Goal: Task Accomplishment & Management: Manage account settings

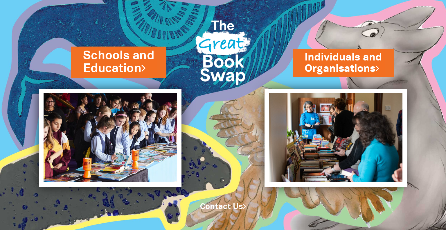
click at [120, 59] on link "Schools and Education" at bounding box center [118, 61] width 71 height 29
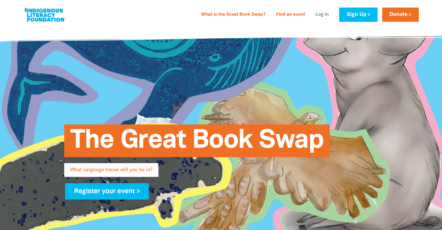
click at [328, 15] on link "Log In" at bounding box center [322, 14] width 20 height 9
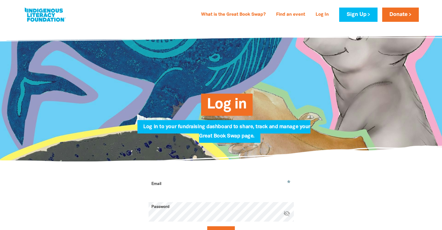
click at [200, 189] on input "Email" at bounding box center [220, 188] width 145 height 18
type input "[EMAIL_ADDRESS][DOMAIN_NAME]"
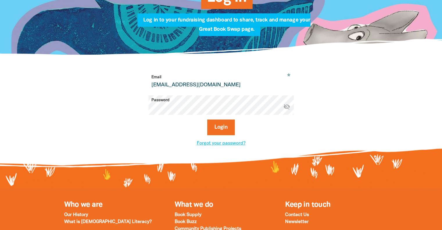
scroll to position [116, 0]
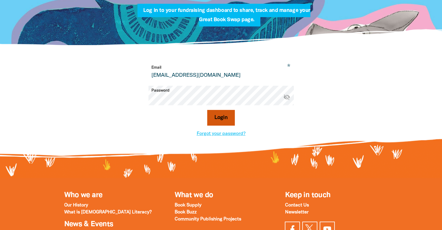
click at [218, 124] on button "Login" at bounding box center [221, 118] width 28 height 16
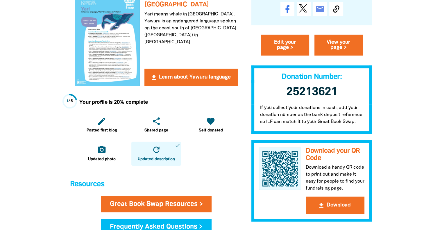
scroll to position [116, 0]
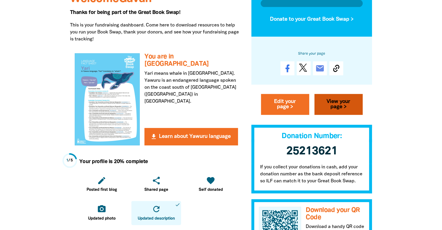
click at [332, 110] on link "View your page >" at bounding box center [338, 104] width 48 height 21
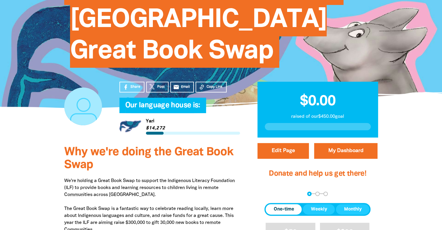
scroll to position [116, 0]
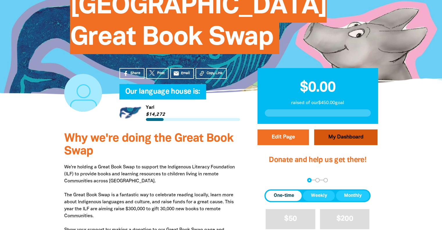
click at [344, 129] on link "My Dashboard" at bounding box center [345, 137] width 63 height 16
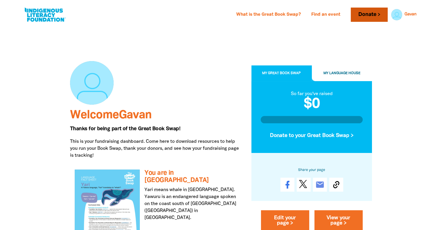
click at [378, 12] on link "Donate" at bounding box center [369, 15] width 37 height 14
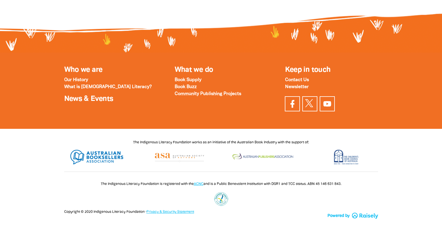
scroll to position [791, 0]
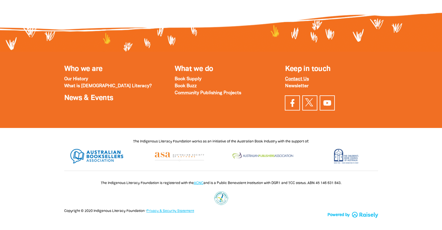
click at [305, 81] on strong "Contact Us" at bounding box center [297, 79] width 24 height 4
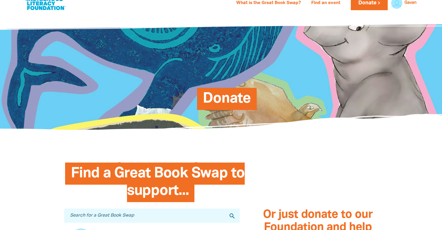
scroll to position [0, 0]
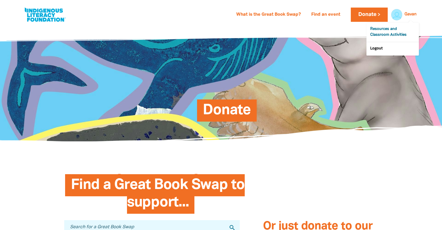
click at [393, 32] on link "Resources and Classroom Activities" at bounding box center [392, 32] width 52 height 19
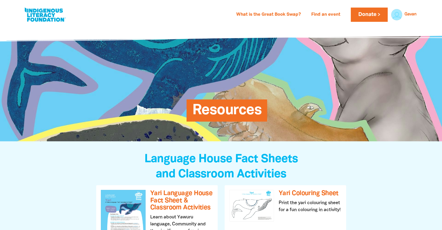
click at [47, 14] on link at bounding box center [45, 15] width 44 height 18
select select "primary-school"
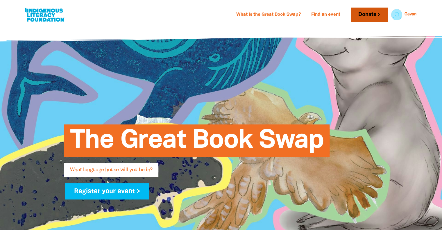
click at [380, 15] on link "Donate" at bounding box center [369, 15] width 37 height 14
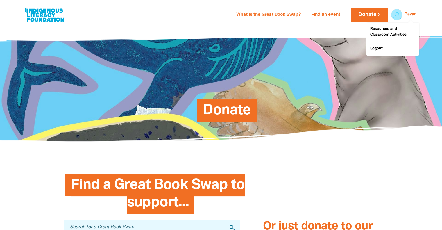
click at [398, 13] on div at bounding box center [395, 15] width 14 height 14
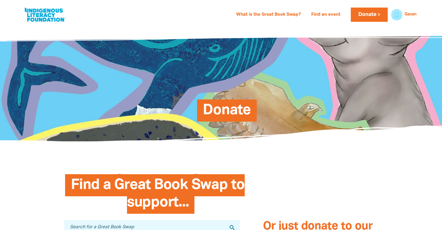
click at [39, 14] on link at bounding box center [45, 15] width 44 height 18
select select "primary-school"
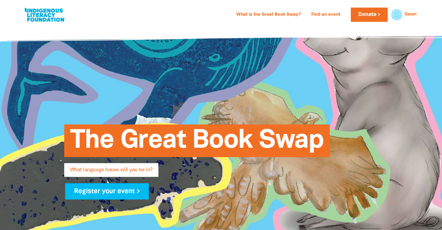
click at [123, 150] on span "The Great Book Swap" at bounding box center [197, 143] width 254 height 28
click at [33, 10] on link at bounding box center [45, 15] width 44 height 18
